Goal: Information Seeking & Learning: Learn about a topic

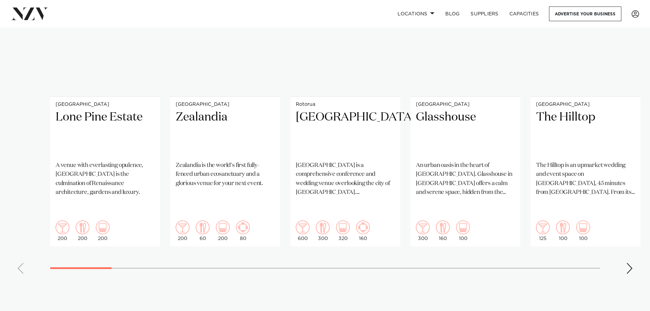
scroll to position [580, 0]
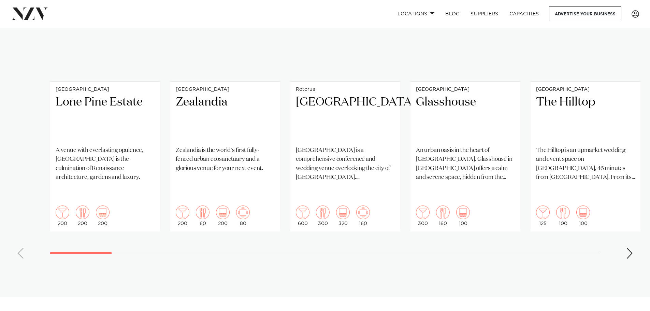
click at [628, 248] on div "Next slide" at bounding box center [629, 253] width 7 height 11
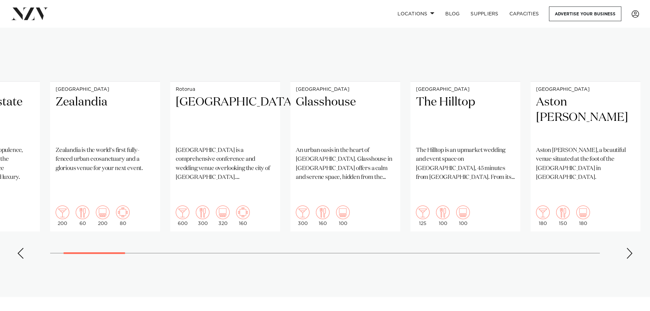
click at [628, 248] on div "Next slide" at bounding box center [629, 253] width 7 height 11
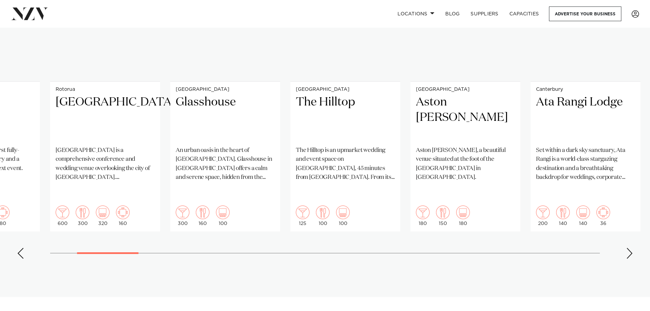
click at [628, 248] on div "Next slide" at bounding box center [629, 253] width 7 height 11
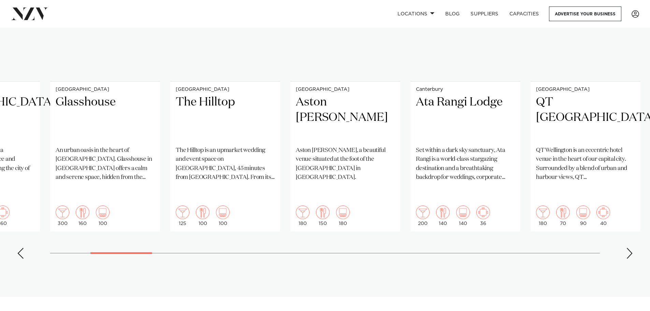
click at [628, 248] on div "Next slide" at bounding box center [629, 253] width 7 height 11
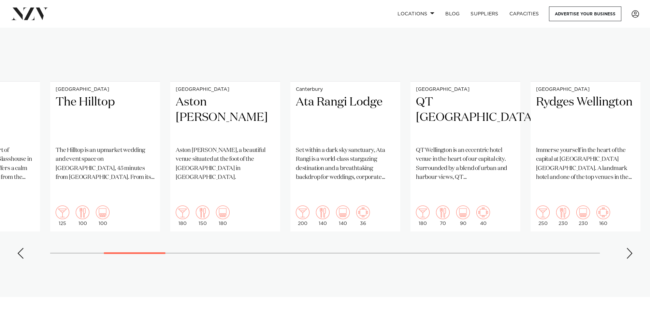
click at [628, 248] on div "Next slide" at bounding box center [629, 253] width 7 height 11
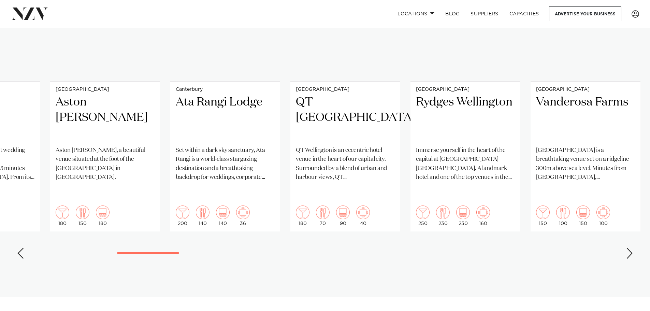
click at [628, 248] on div "Next slide" at bounding box center [629, 253] width 7 height 11
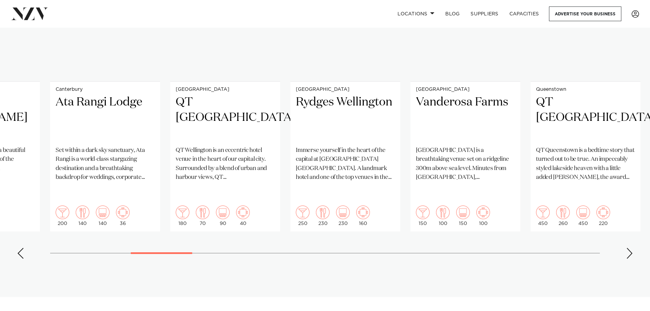
click at [628, 248] on div "Next slide" at bounding box center [629, 253] width 7 height 11
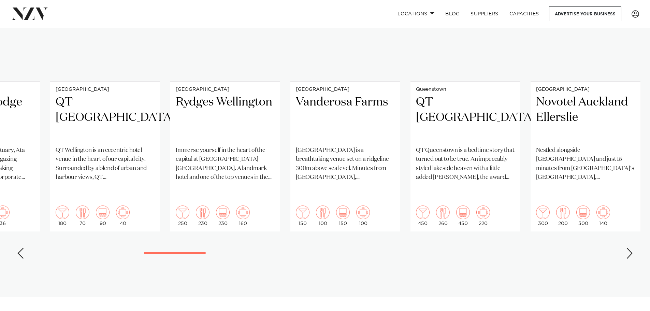
click at [628, 248] on div "Next slide" at bounding box center [629, 253] width 7 height 11
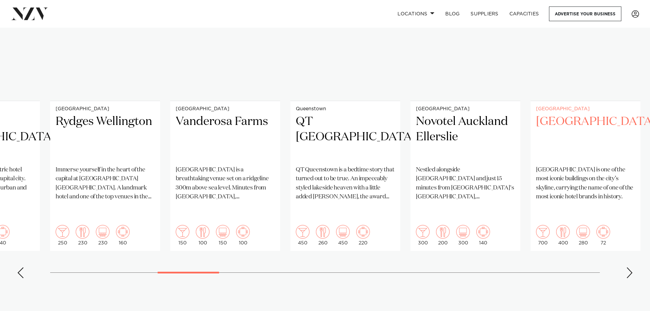
scroll to position [546, 0]
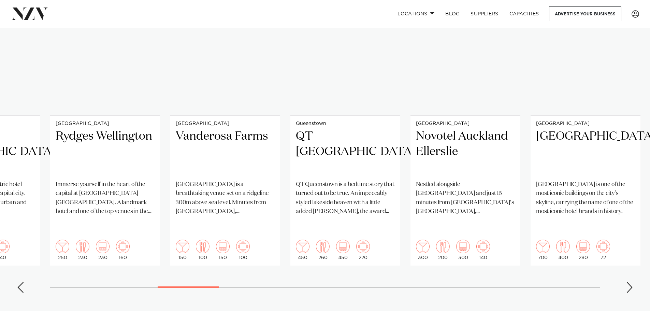
click at [631, 282] on div "Next slide" at bounding box center [629, 287] width 7 height 11
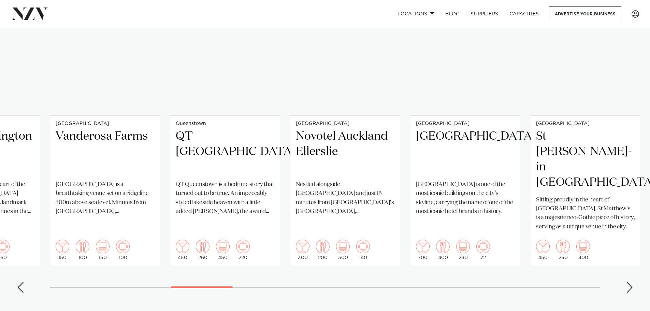
click at [631, 282] on div "Next slide" at bounding box center [629, 287] width 7 height 11
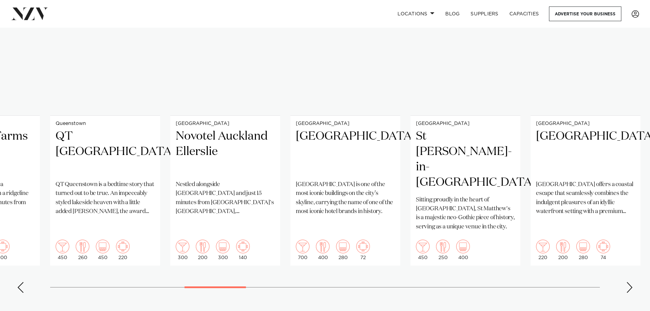
click at [631, 282] on div "Next slide" at bounding box center [629, 287] width 7 height 11
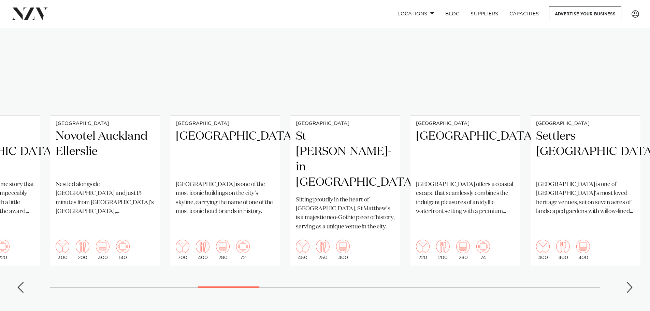
scroll to position [555, 0]
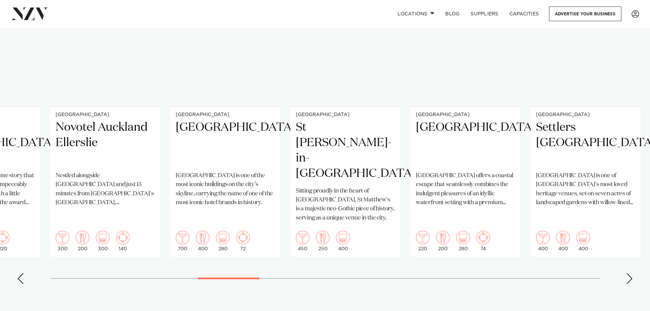
click at [631, 273] on div "Next slide" at bounding box center [629, 278] width 7 height 11
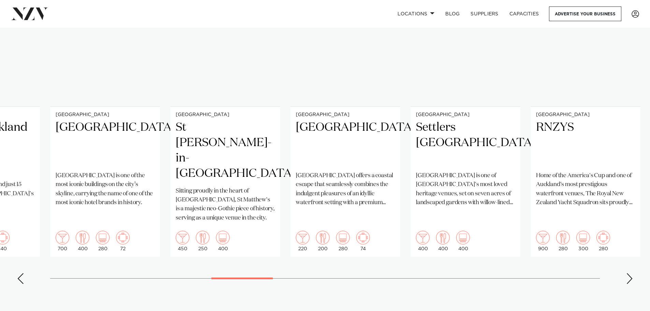
click at [631, 273] on div "Next slide" at bounding box center [629, 278] width 7 height 11
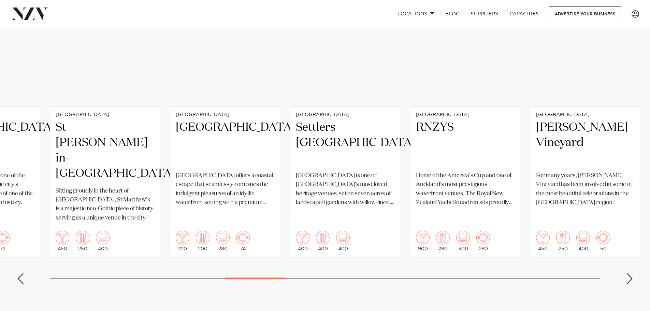
click at [631, 273] on div "Next slide" at bounding box center [629, 278] width 7 height 11
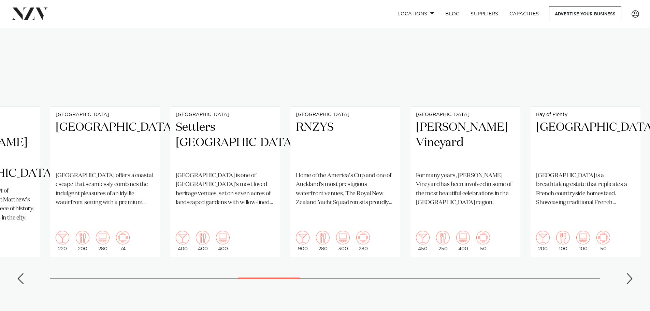
click at [631, 273] on div "Next slide" at bounding box center [629, 278] width 7 height 11
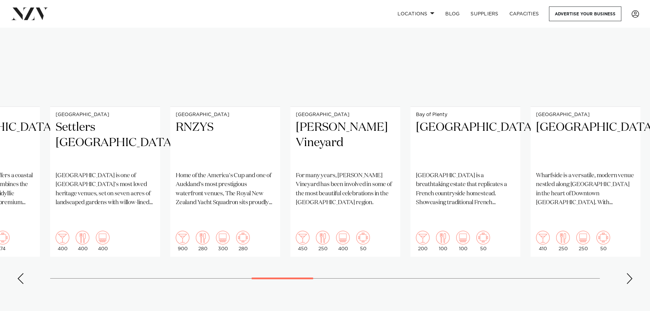
click at [631, 273] on div "Next slide" at bounding box center [629, 278] width 7 height 11
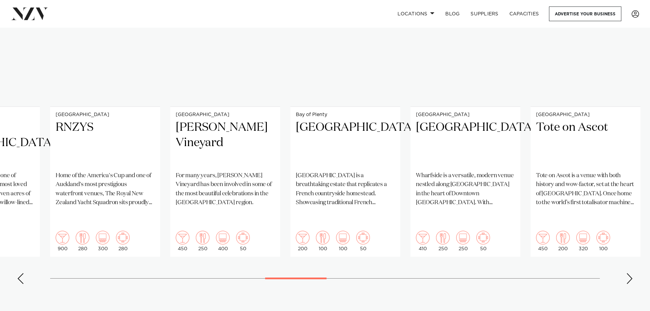
click at [631, 273] on div "Next slide" at bounding box center [629, 278] width 7 height 11
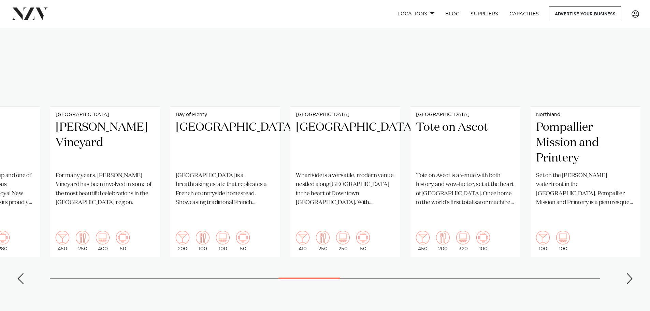
click at [631, 273] on div "Next slide" at bounding box center [629, 278] width 7 height 11
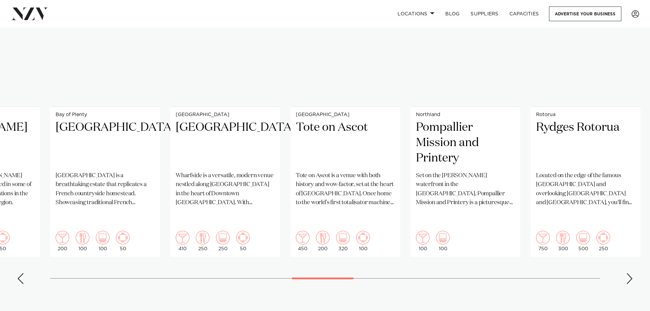
click at [631, 273] on div "Next slide" at bounding box center [629, 278] width 7 height 11
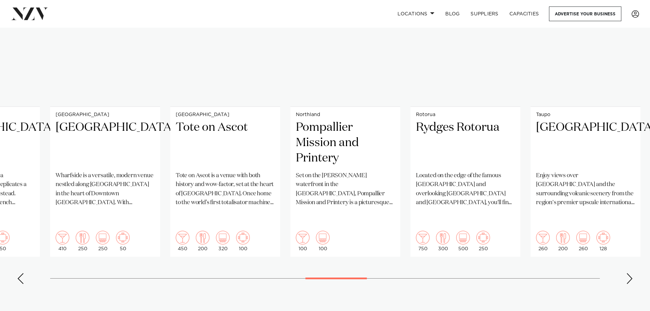
click at [631, 273] on div "Next slide" at bounding box center [629, 278] width 7 height 11
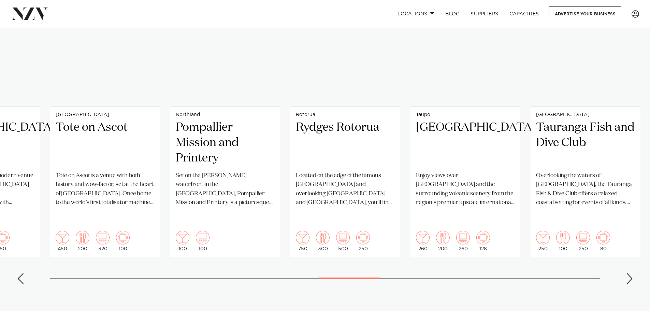
click at [631, 273] on div "Next slide" at bounding box center [629, 278] width 7 height 11
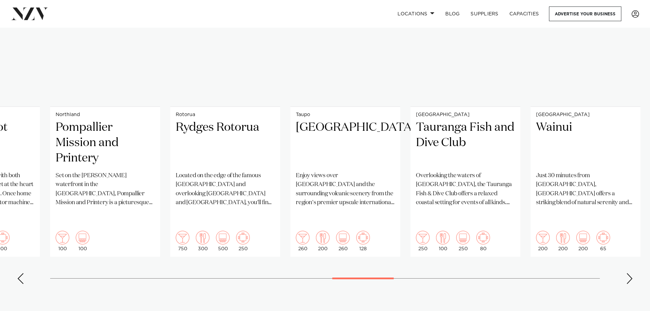
click at [631, 273] on div "Next slide" at bounding box center [629, 278] width 7 height 11
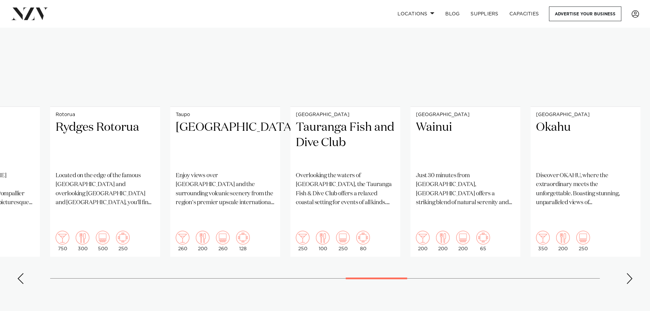
click at [631, 273] on div "Next slide" at bounding box center [629, 278] width 7 height 11
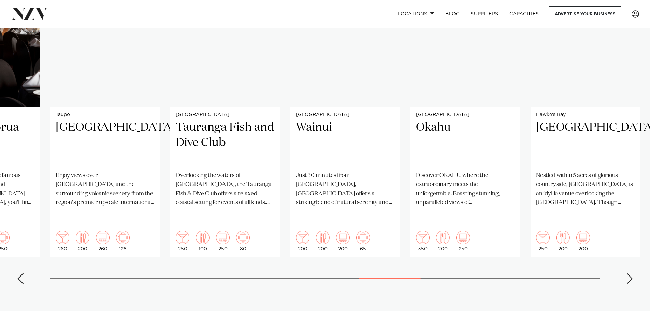
click at [631, 273] on div "Next slide" at bounding box center [629, 278] width 7 height 11
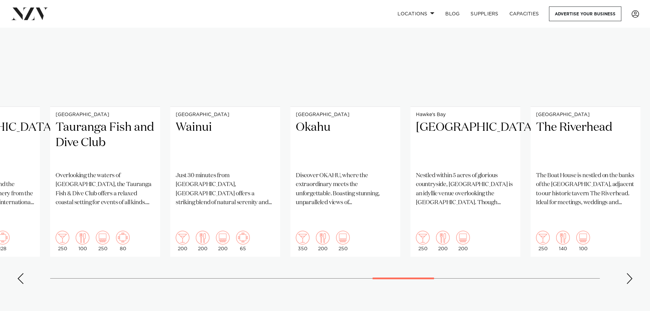
click at [631, 273] on div "Next slide" at bounding box center [629, 278] width 7 height 11
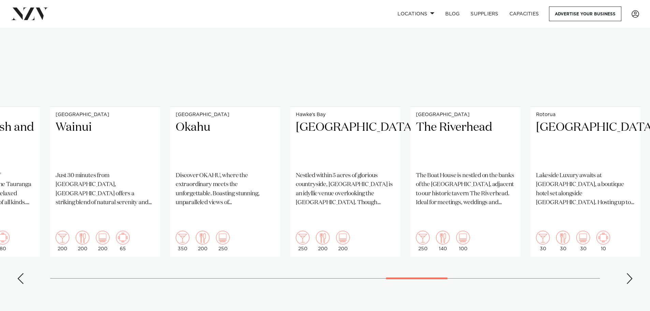
click at [631, 273] on div "Next slide" at bounding box center [629, 278] width 7 height 11
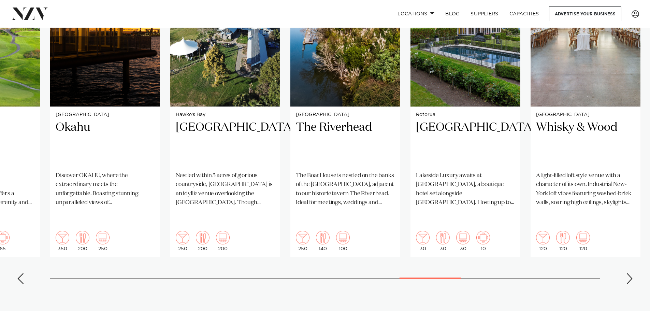
click at [631, 273] on div "Next slide" at bounding box center [629, 278] width 7 height 11
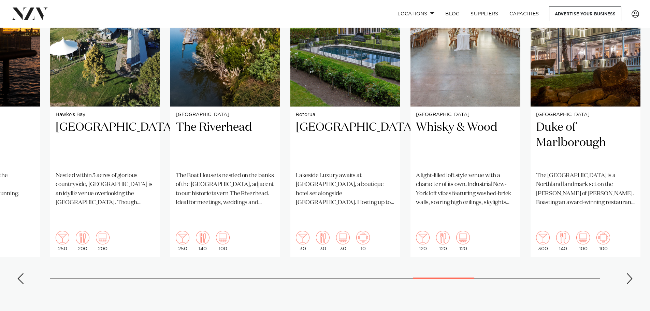
click at [631, 273] on div "Next slide" at bounding box center [629, 278] width 7 height 11
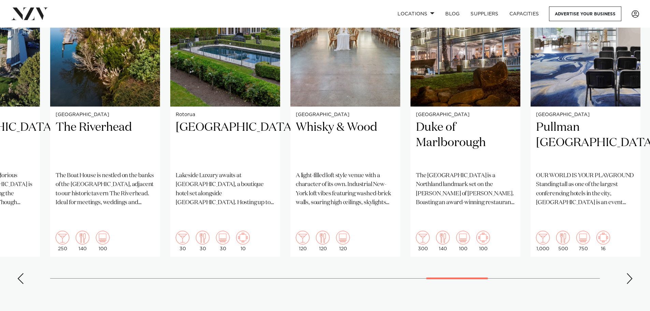
click at [631, 273] on div "Next slide" at bounding box center [629, 278] width 7 height 11
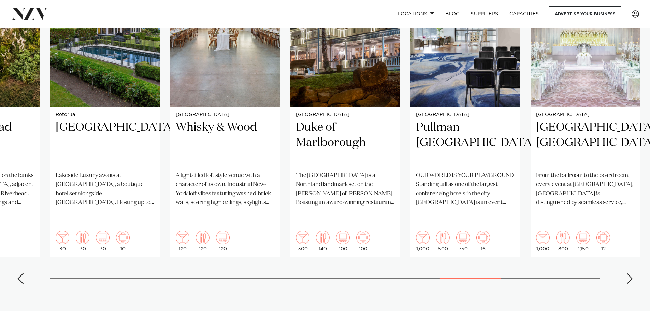
click at [631, 273] on div "Next slide" at bounding box center [629, 278] width 7 height 11
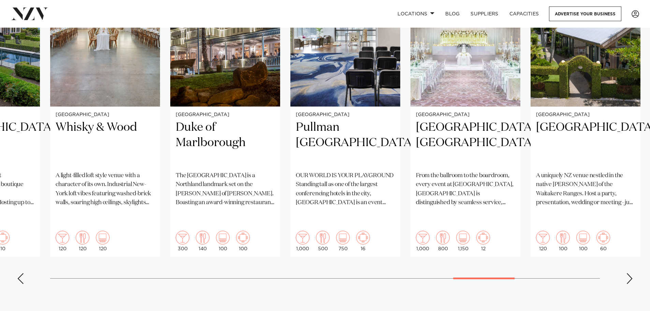
click at [631, 273] on div "Next slide" at bounding box center [629, 278] width 7 height 11
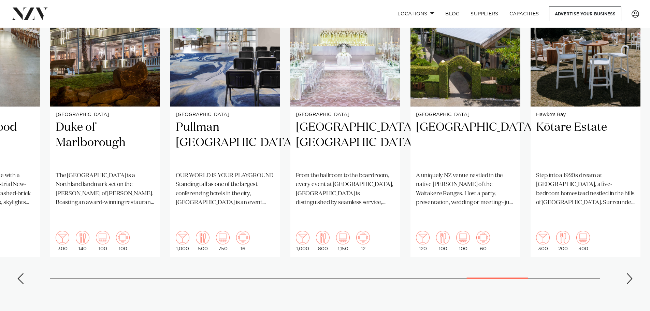
click at [631, 273] on div "Next slide" at bounding box center [629, 278] width 7 height 11
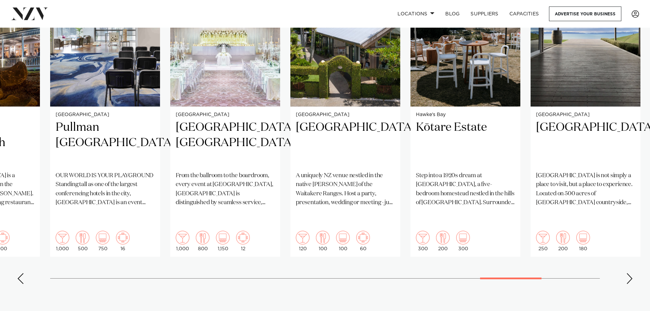
click at [631, 273] on div "Next slide" at bounding box center [629, 278] width 7 height 11
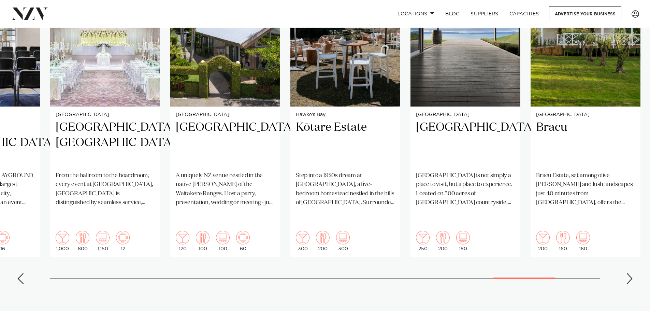
click at [631, 273] on div "Next slide" at bounding box center [629, 278] width 7 height 11
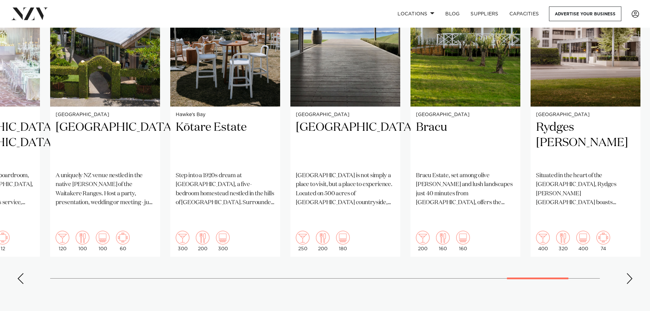
click at [631, 273] on div "Next slide" at bounding box center [629, 278] width 7 height 11
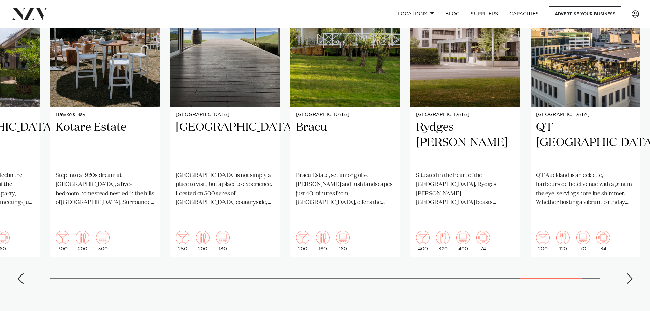
click at [631, 273] on div "Next slide" at bounding box center [629, 278] width 7 height 11
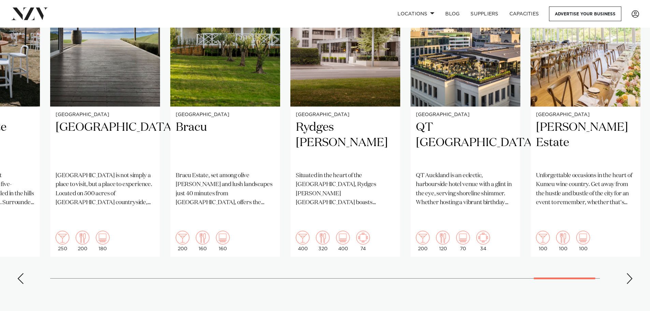
click at [631, 273] on div "Next slide" at bounding box center [629, 278] width 7 height 11
